Goal: Task Accomplishment & Management: Use online tool/utility

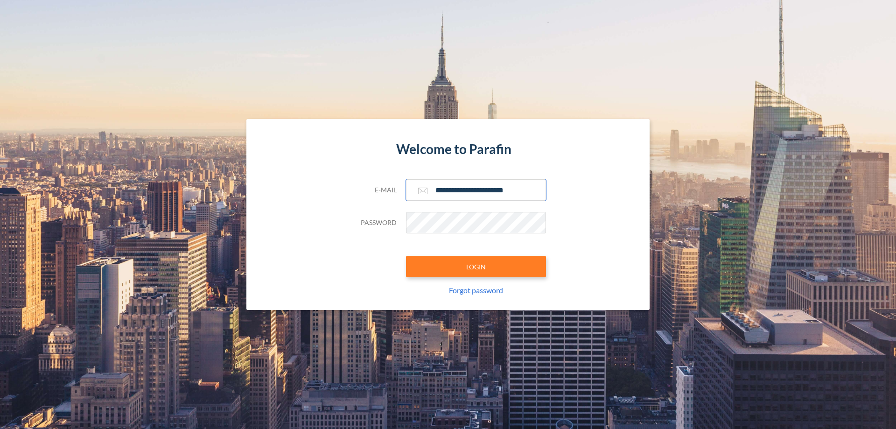
type input "**********"
click at [476, 267] on button "LOGIN" at bounding box center [476, 266] width 140 height 21
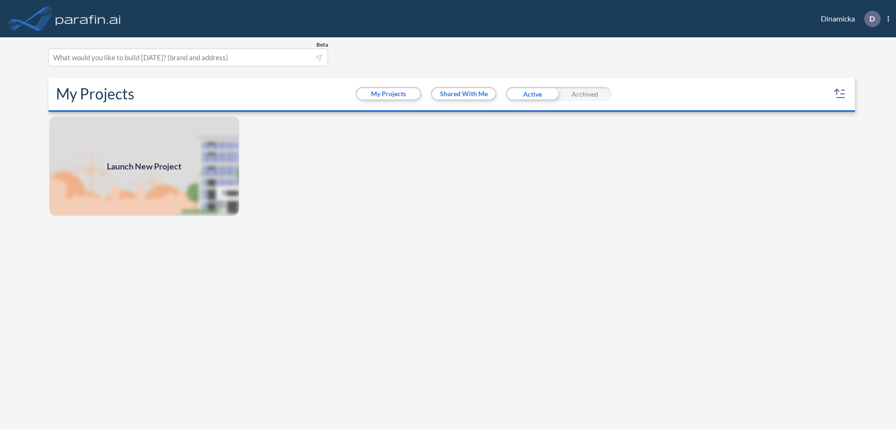
scroll to position [2, 0]
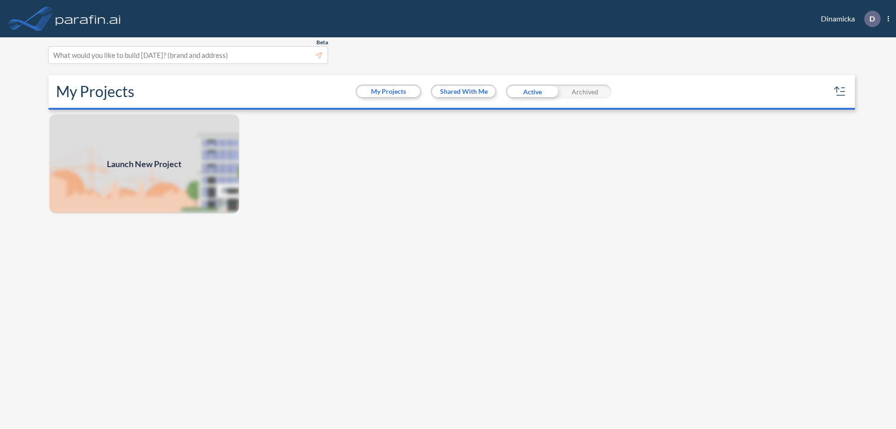
click at [144, 164] on span "Launch New Project" at bounding box center [144, 164] width 75 height 13
